Goal: Check status: Check status

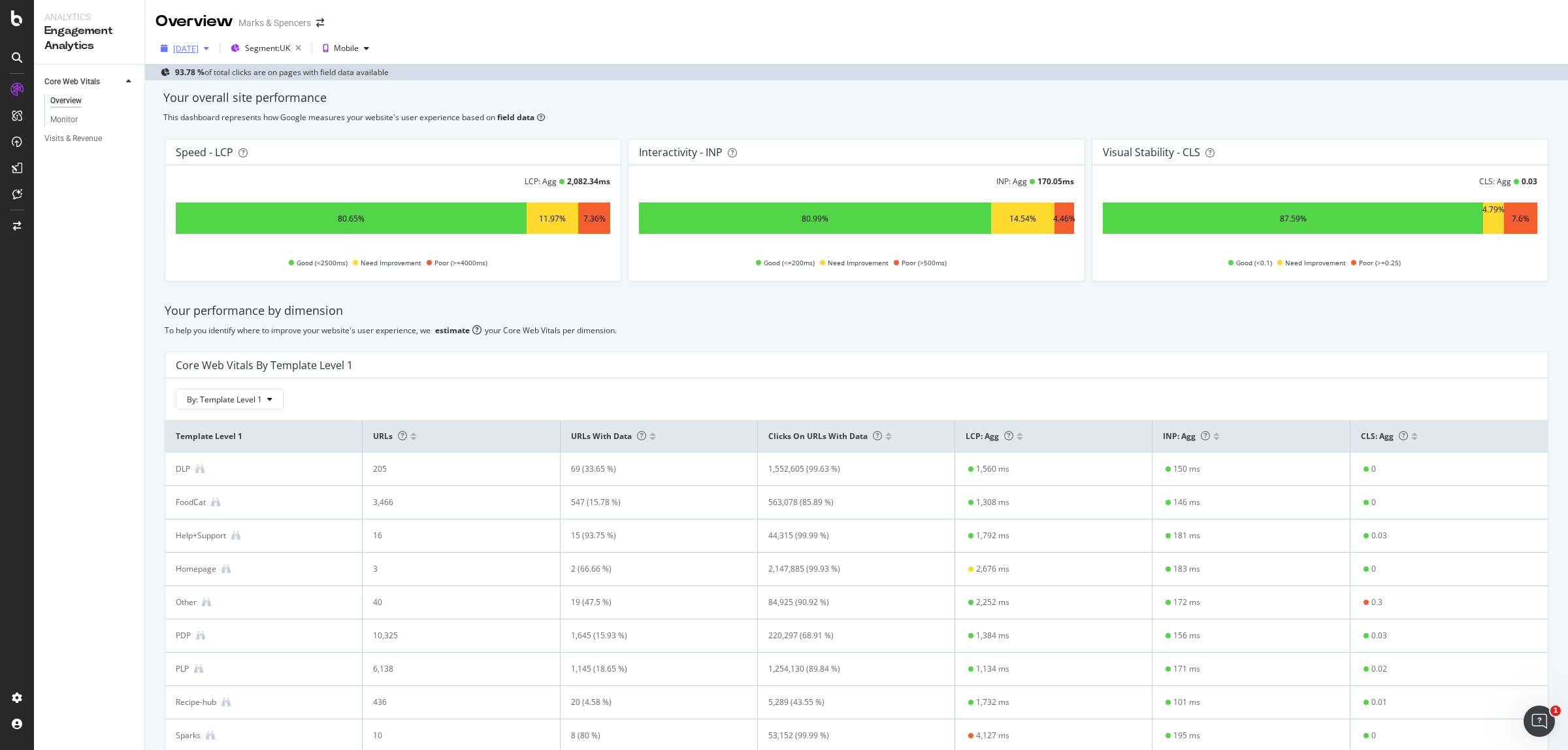
click at [207, 57] on div "[DATE]" at bounding box center [184, 48] width 59 height 20
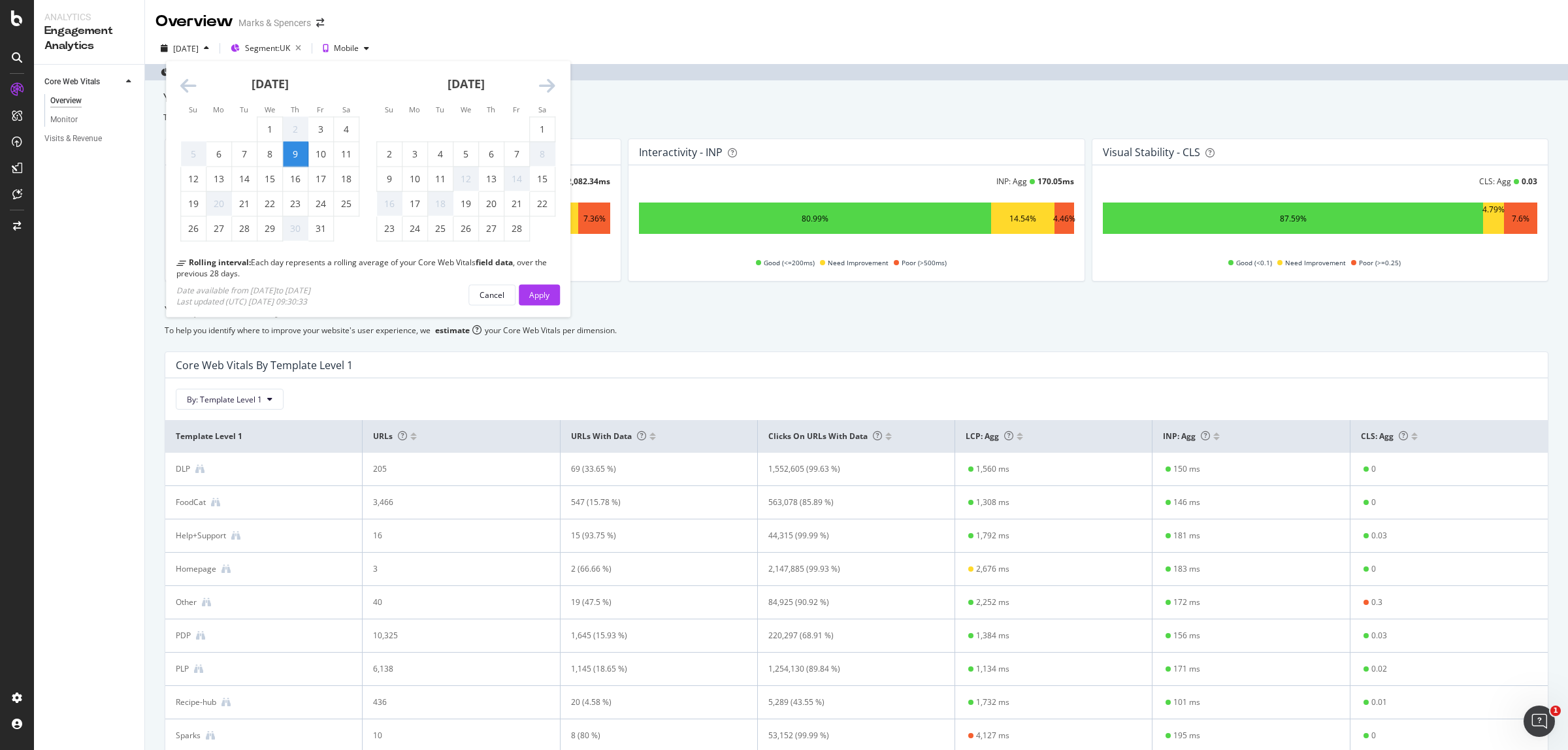
click at [560, 93] on div "[DATE] 1 2 3 4 5 6 7 8 9 10 11 12 13 14 15 16 17 18 19 20 21 22 23 24 25 26 27 …" at bounding box center [466, 151] width 196 height 180
click at [546, 85] on icon "Move forward to switch to the next month." at bounding box center [547, 86] width 17 height 18
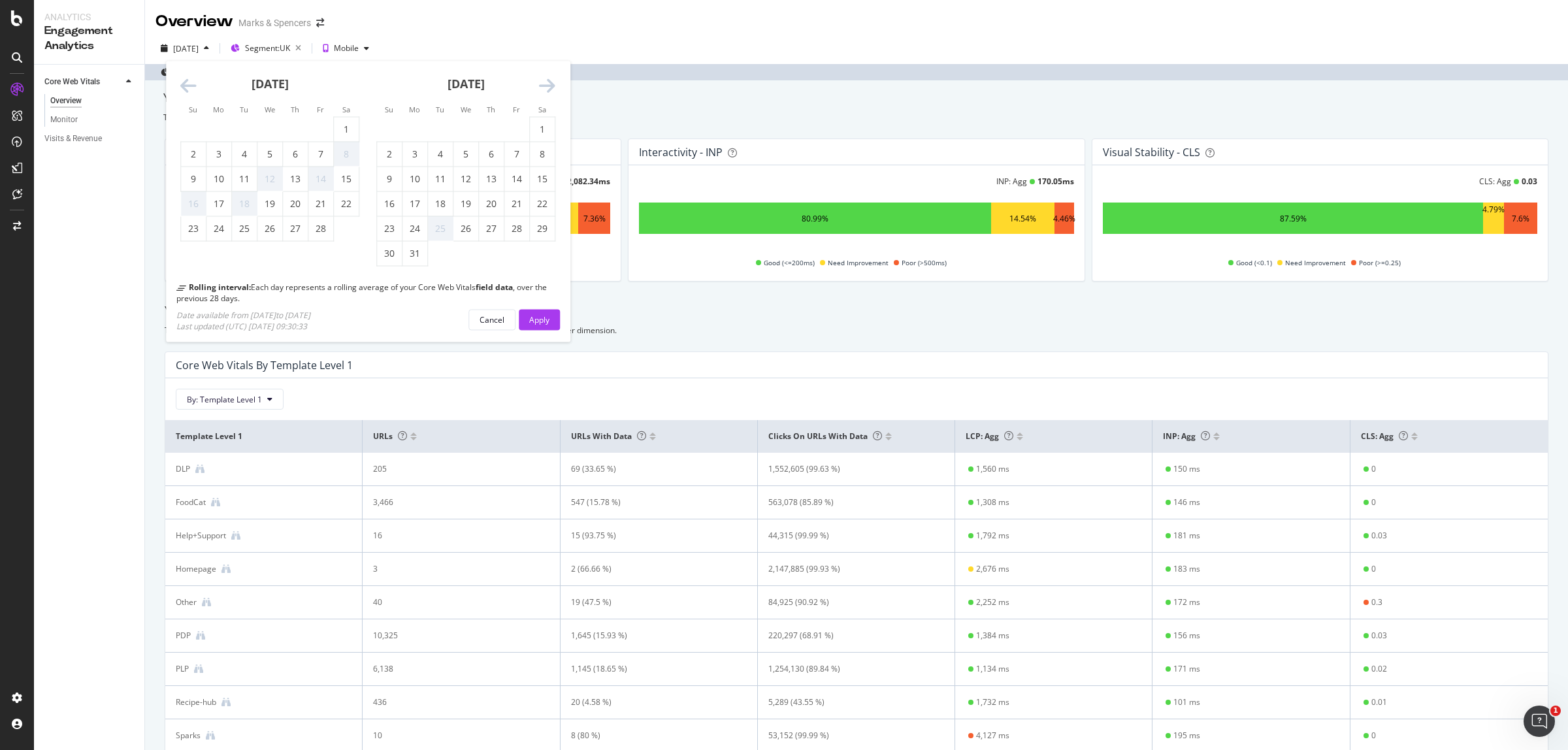
click at [546, 85] on icon "Move forward to switch to the next month." at bounding box center [547, 86] width 17 height 18
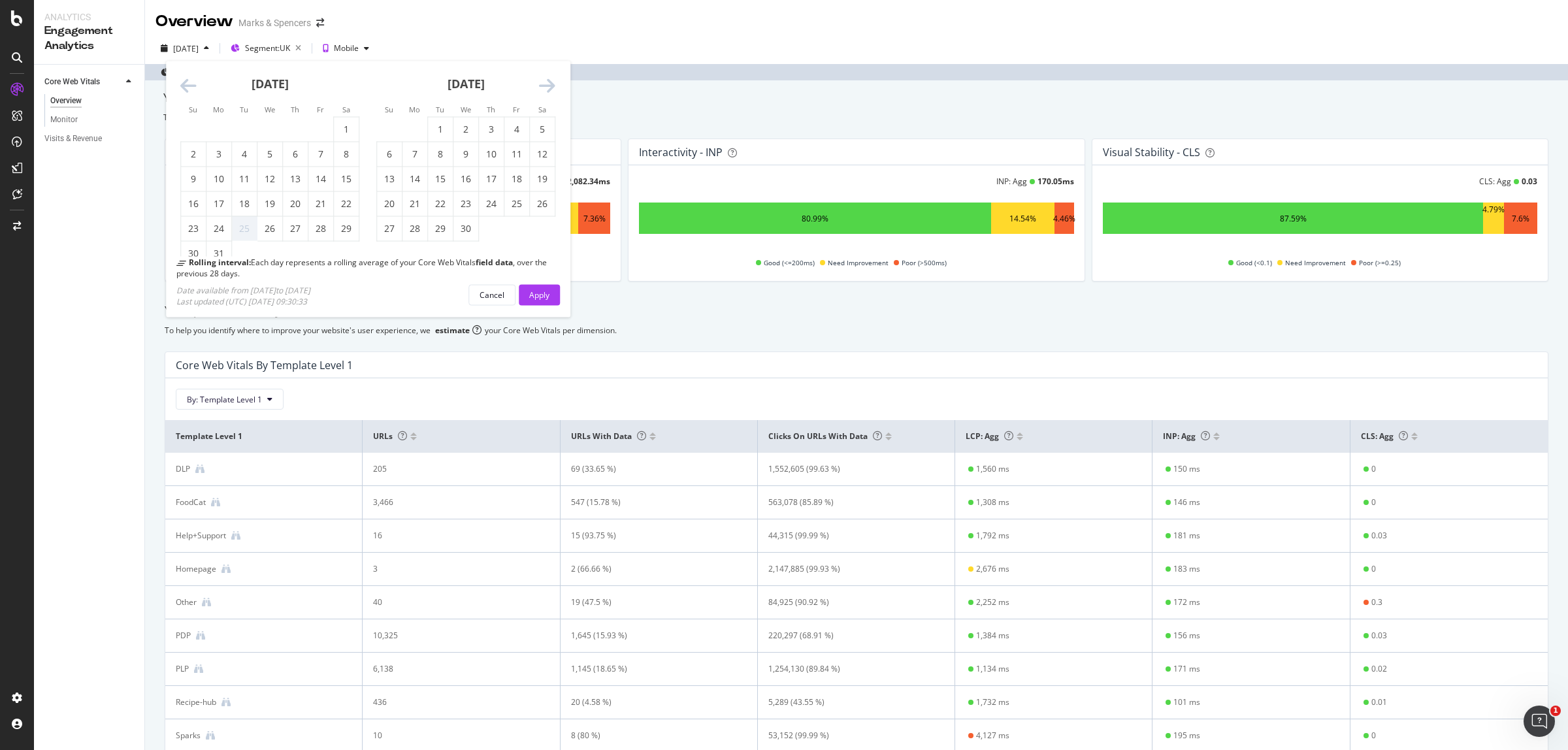
click at [546, 85] on icon "Move forward to switch to the next month." at bounding box center [547, 86] width 17 height 18
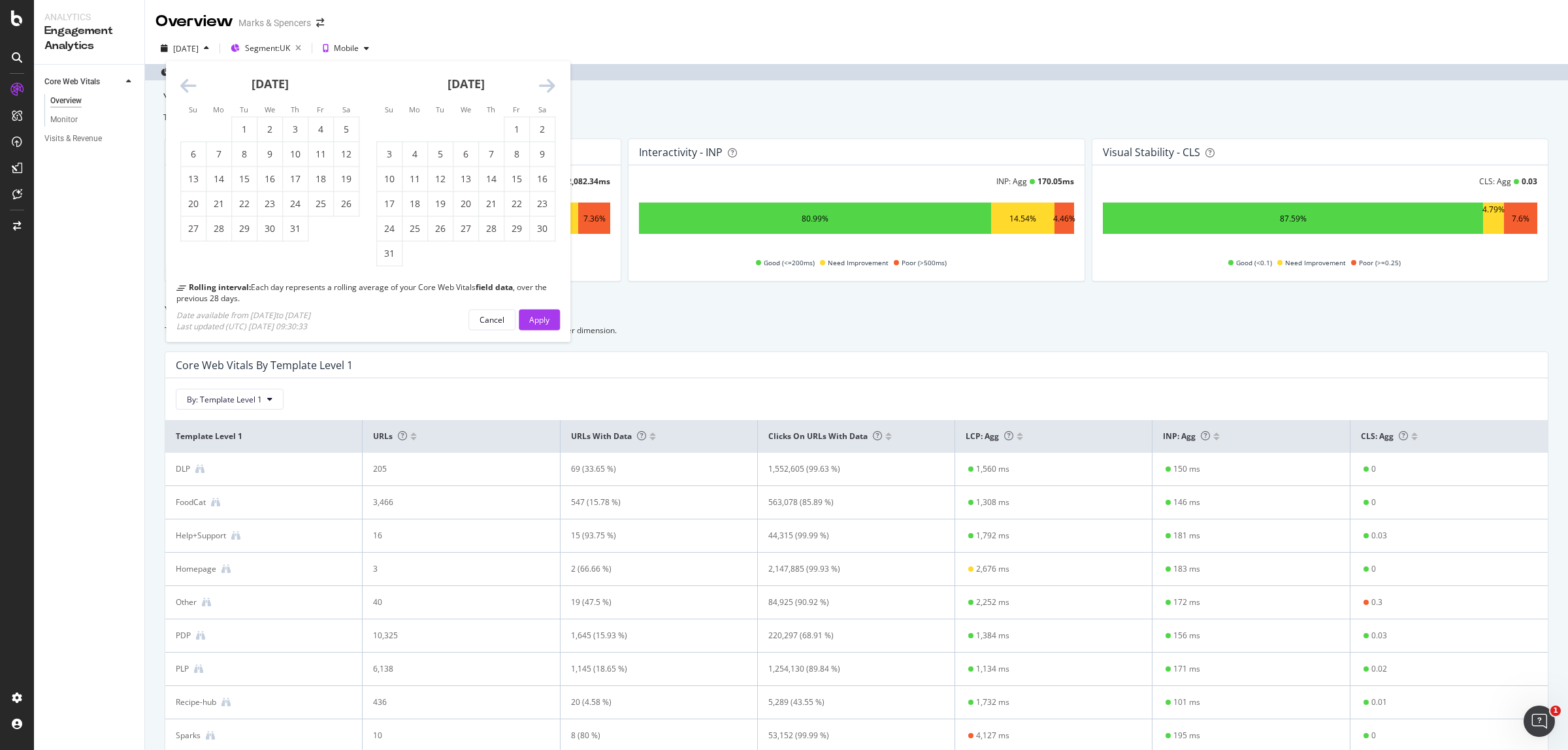
click at [546, 85] on icon "Move forward to switch to the next month." at bounding box center [547, 86] width 17 height 18
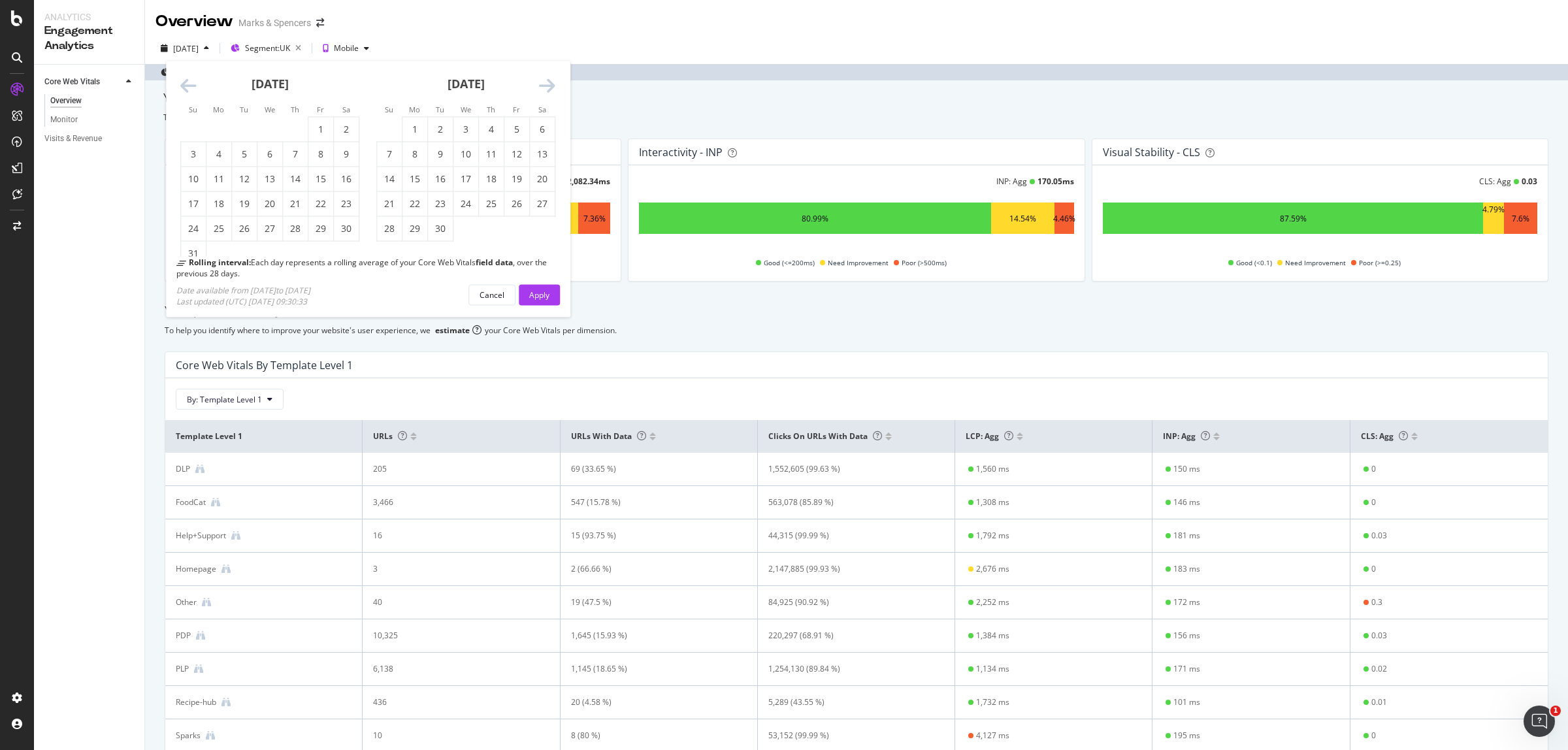
click at [546, 85] on icon "Move forward to switch to the next month." at bounding box center [547, 86] width 17 height 18
click at [244, 232] on div "30" at bounding box center [244, 228] width 25 height 13
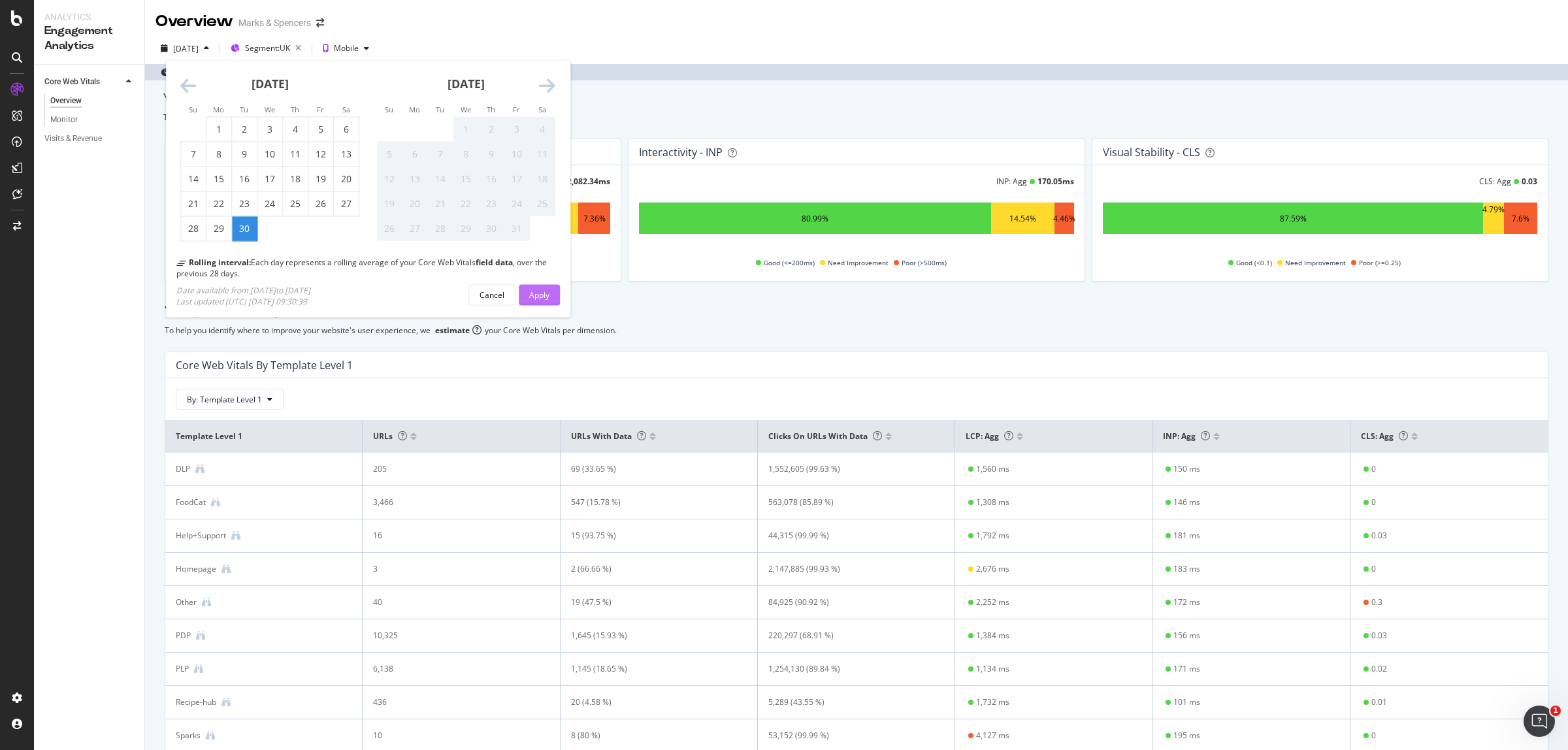
click at [531, 301] on div "Apply" at bounding box center [539, 294] width 20 height 20
